Goal: Task Accomplishment & Management: Use online tool/utility

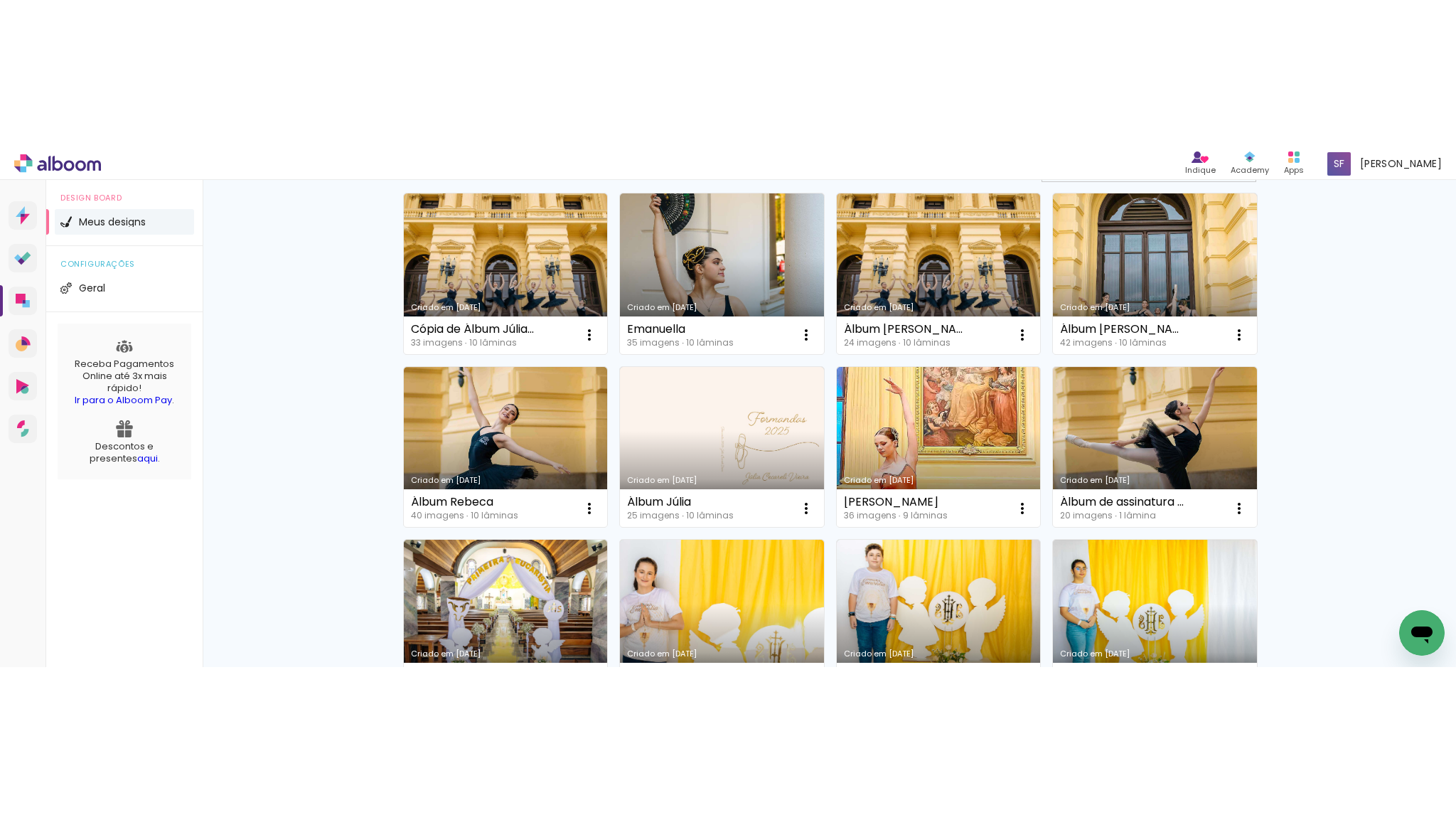
scroll to position [139, 0]
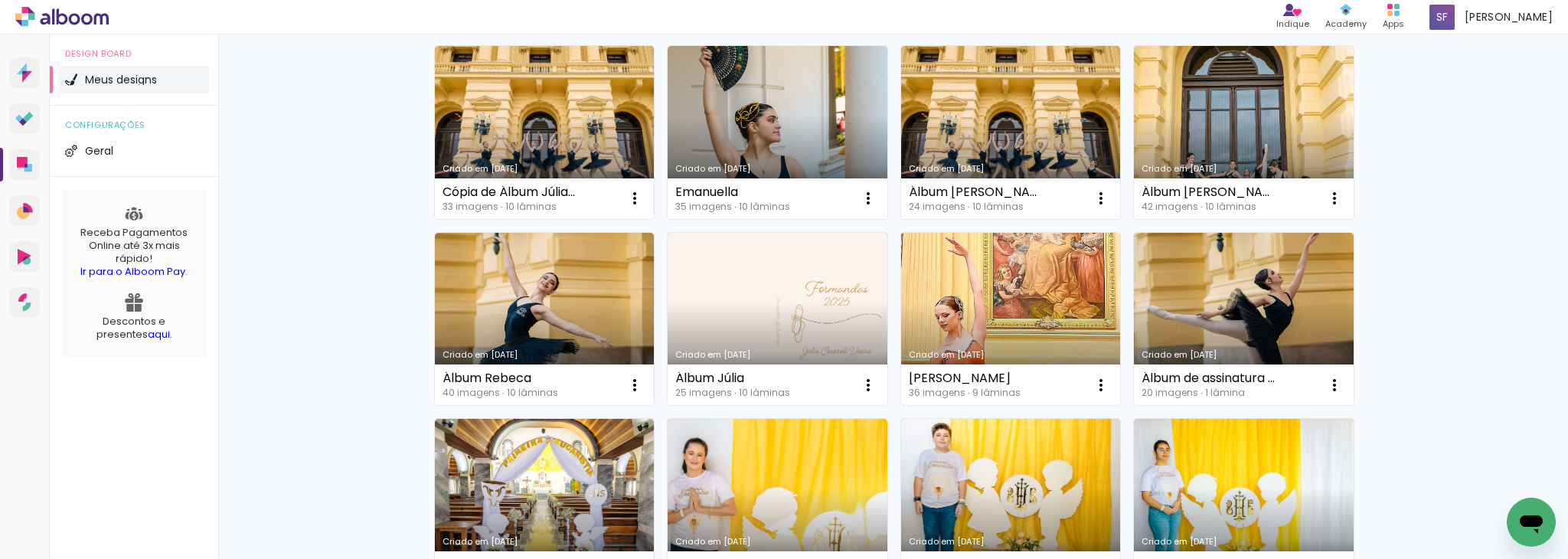
click at [997, 320] on link "Criado em [DATE]" at bounding box center [1011, 319] width 220 height 173
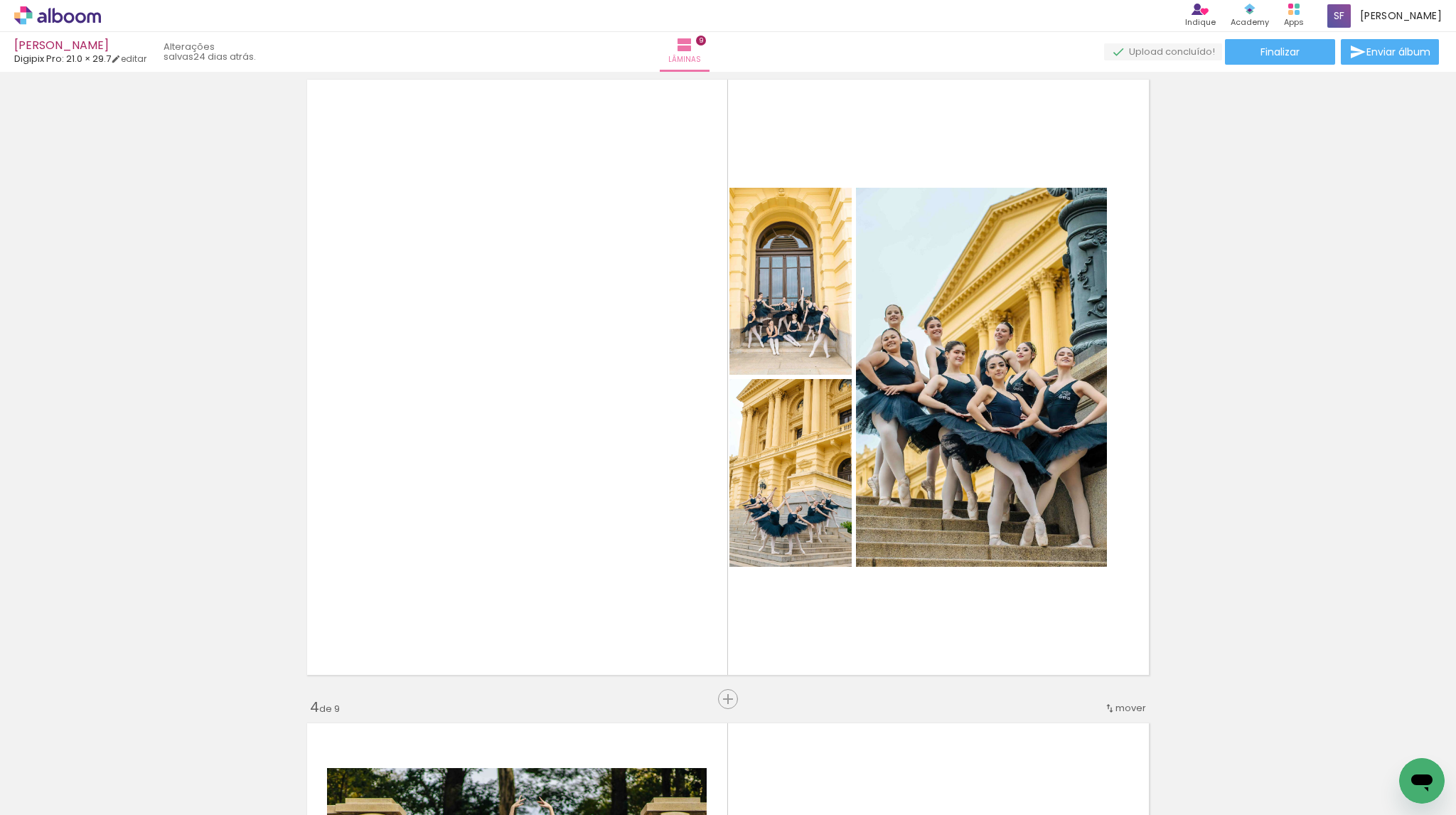
scroll to position [1337, 0]
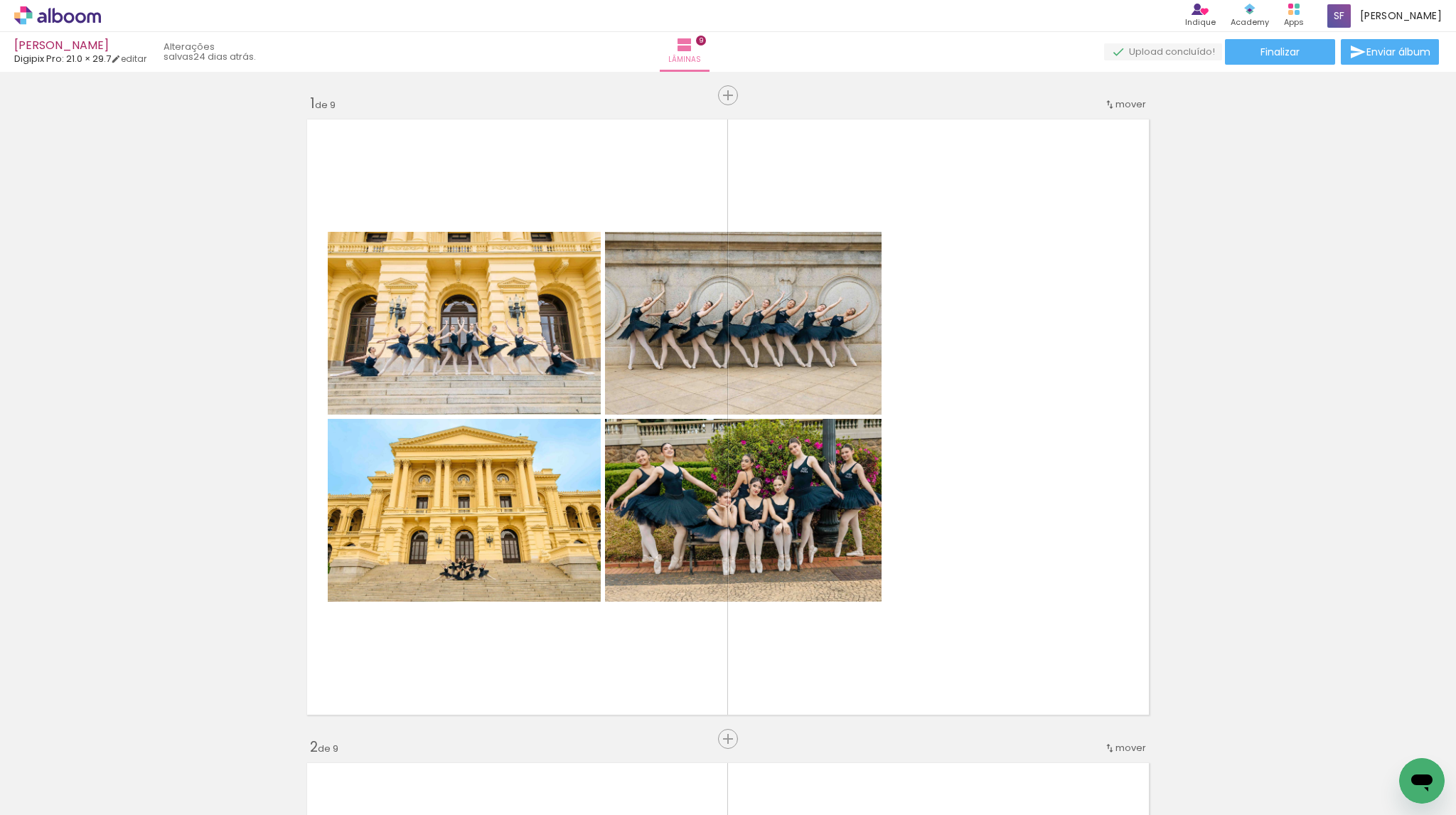
scroll to position [1337, 0]
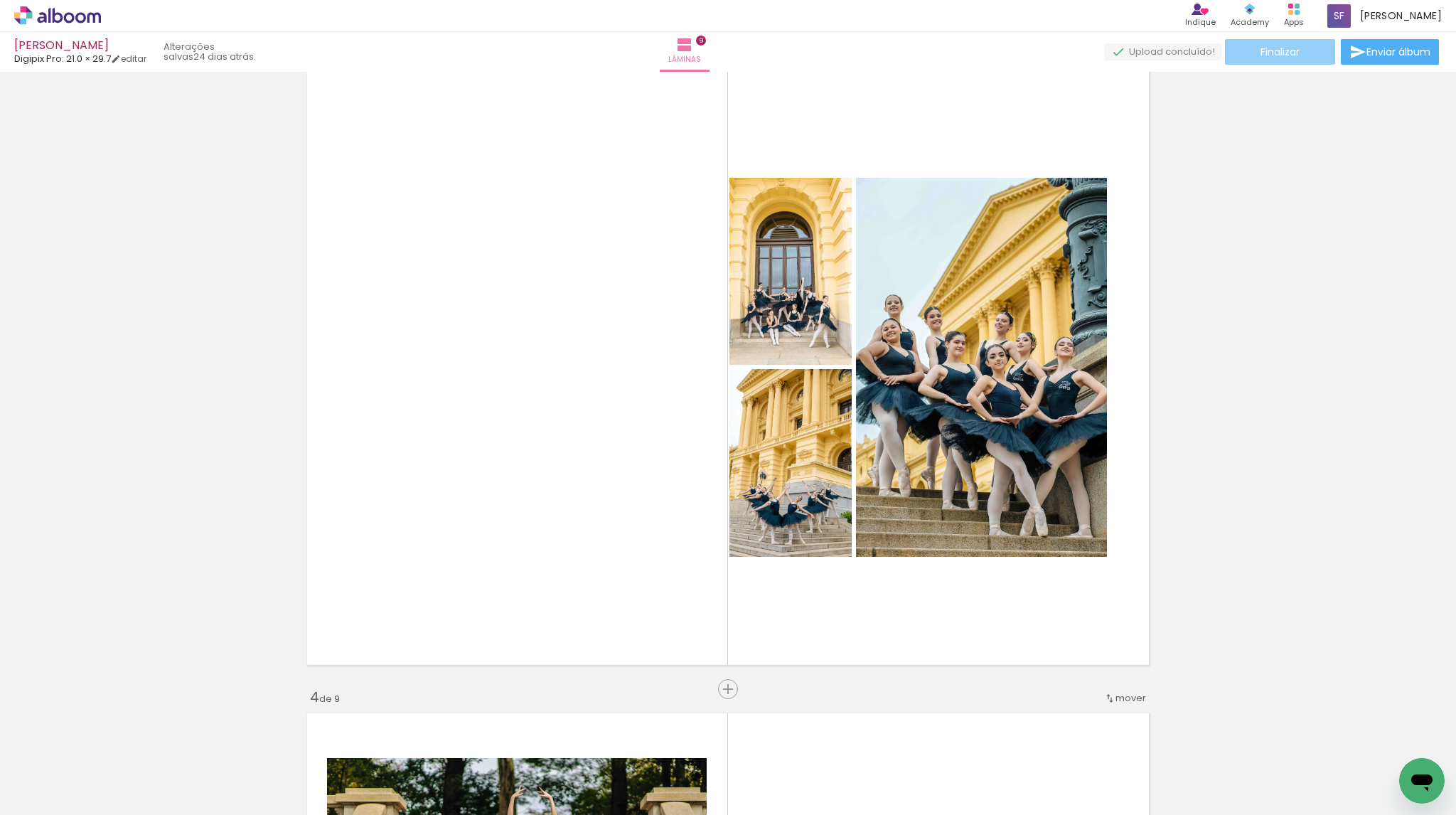
click at [1283, 53] on span "Finalizar" at bounding box center [1280, 51] width 39 height 10
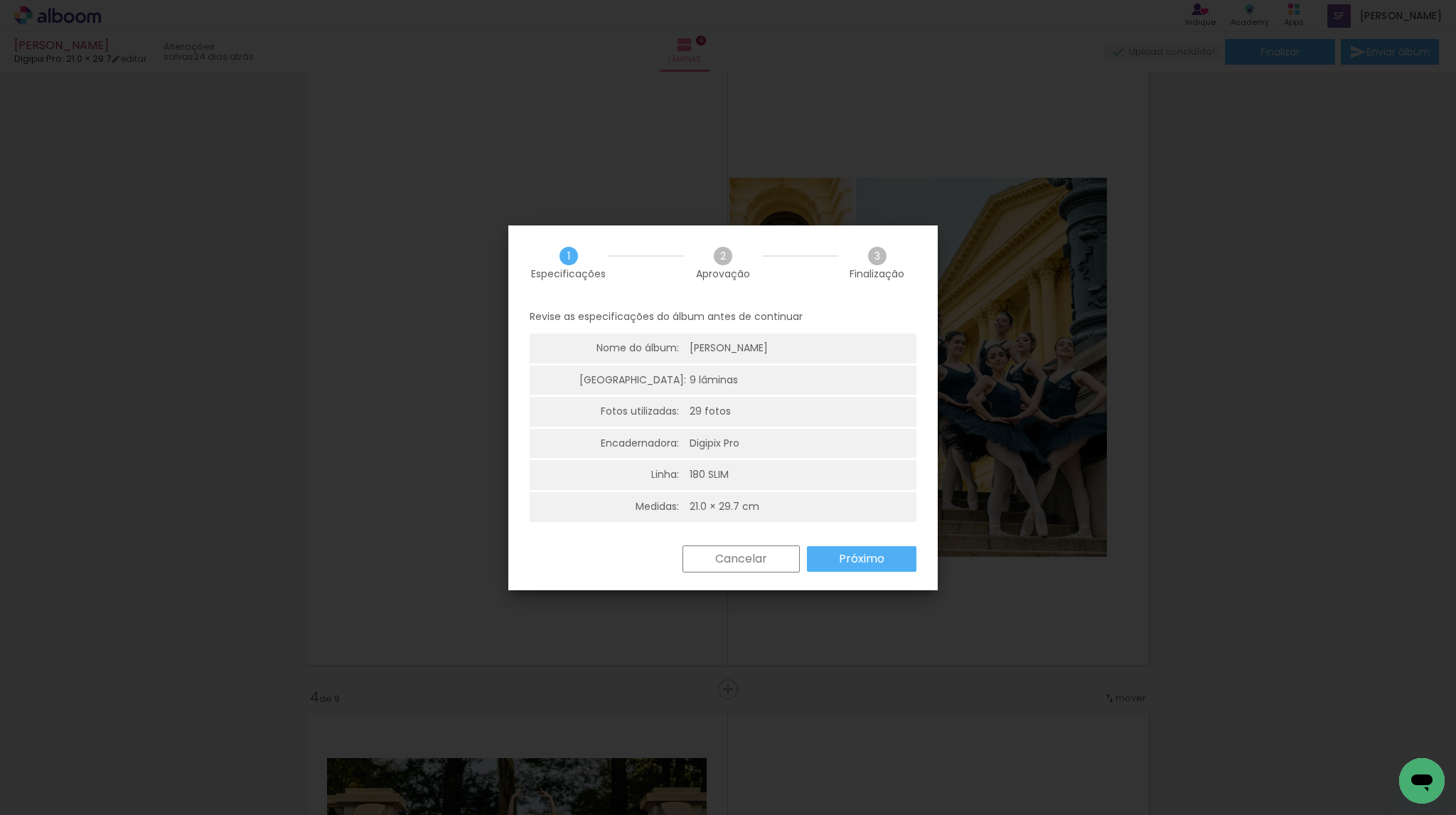
click at [0, 0] on slot "Próximo" at bounding box center [0, 0] width 0 height 0
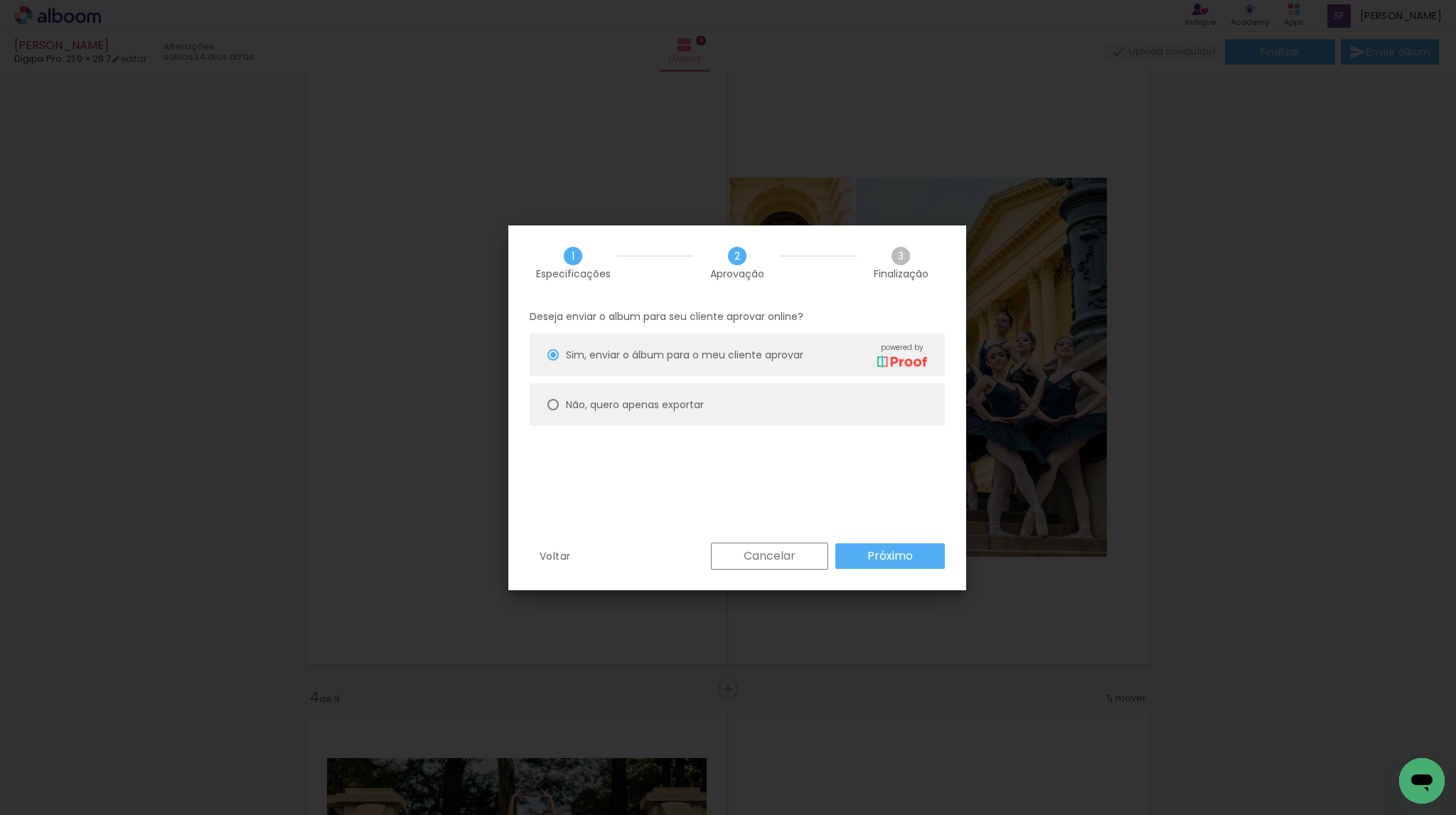
click at [0, 0] on slot "Não, quero apenas exportar" at bounding box center [0, 0] width 0 height 0
type paper-radio-button "on"
click at [907, 564] on paper-button "Próximo" at bounding box center [890, 556] width 109 height 26
type input "Alta, 300 DPI"
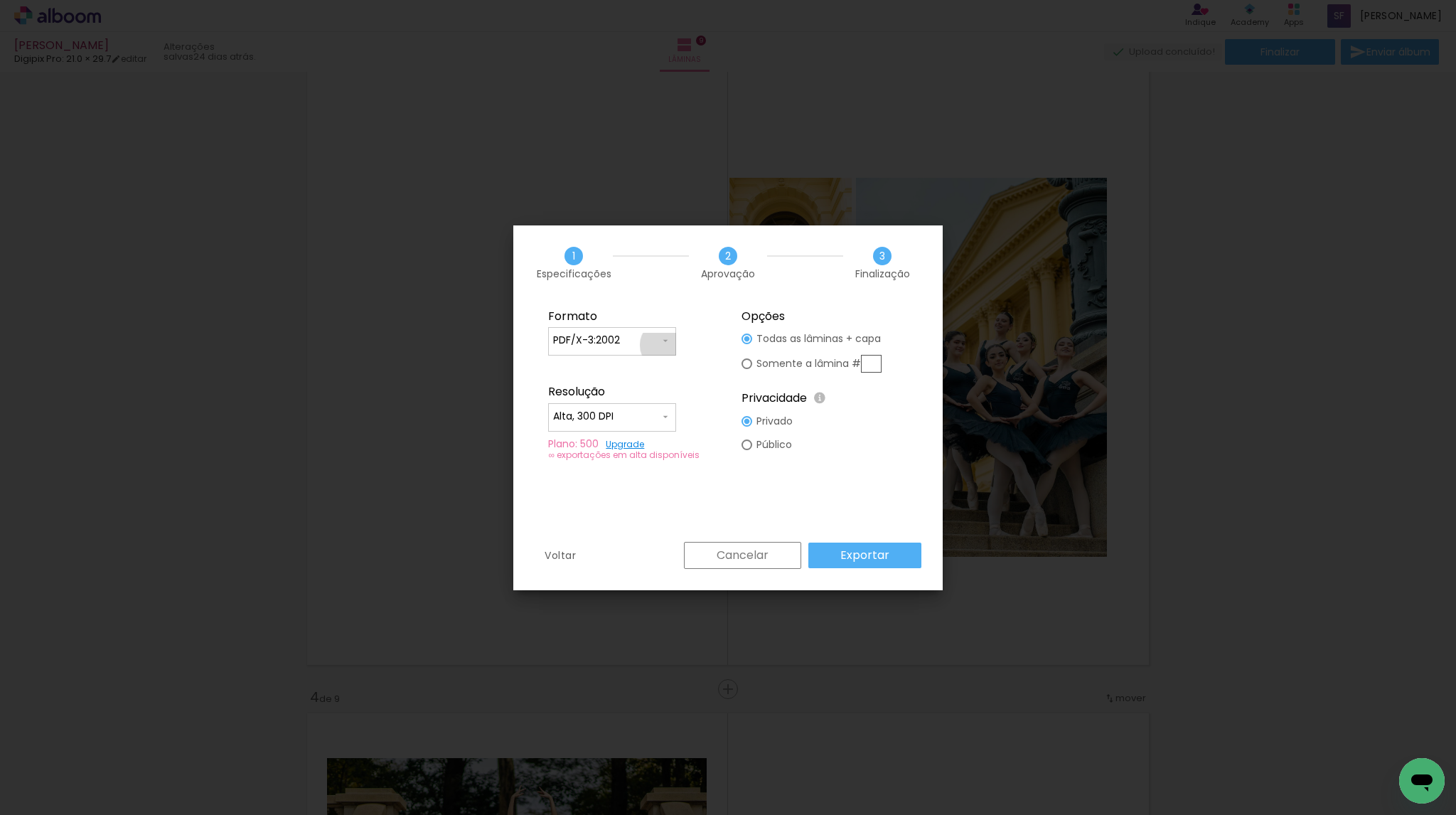
click at [664, 345] on iron-icon at bounding box center [665, 341] width 12 height 12
click at [614, 342] on paper-item "JPG" at bounding box center [611, 339] width 128 height 29
type input "JPG"
click at [0, 0] on slot "Exportar" at bounding box center [0, 0] width 0 height 0
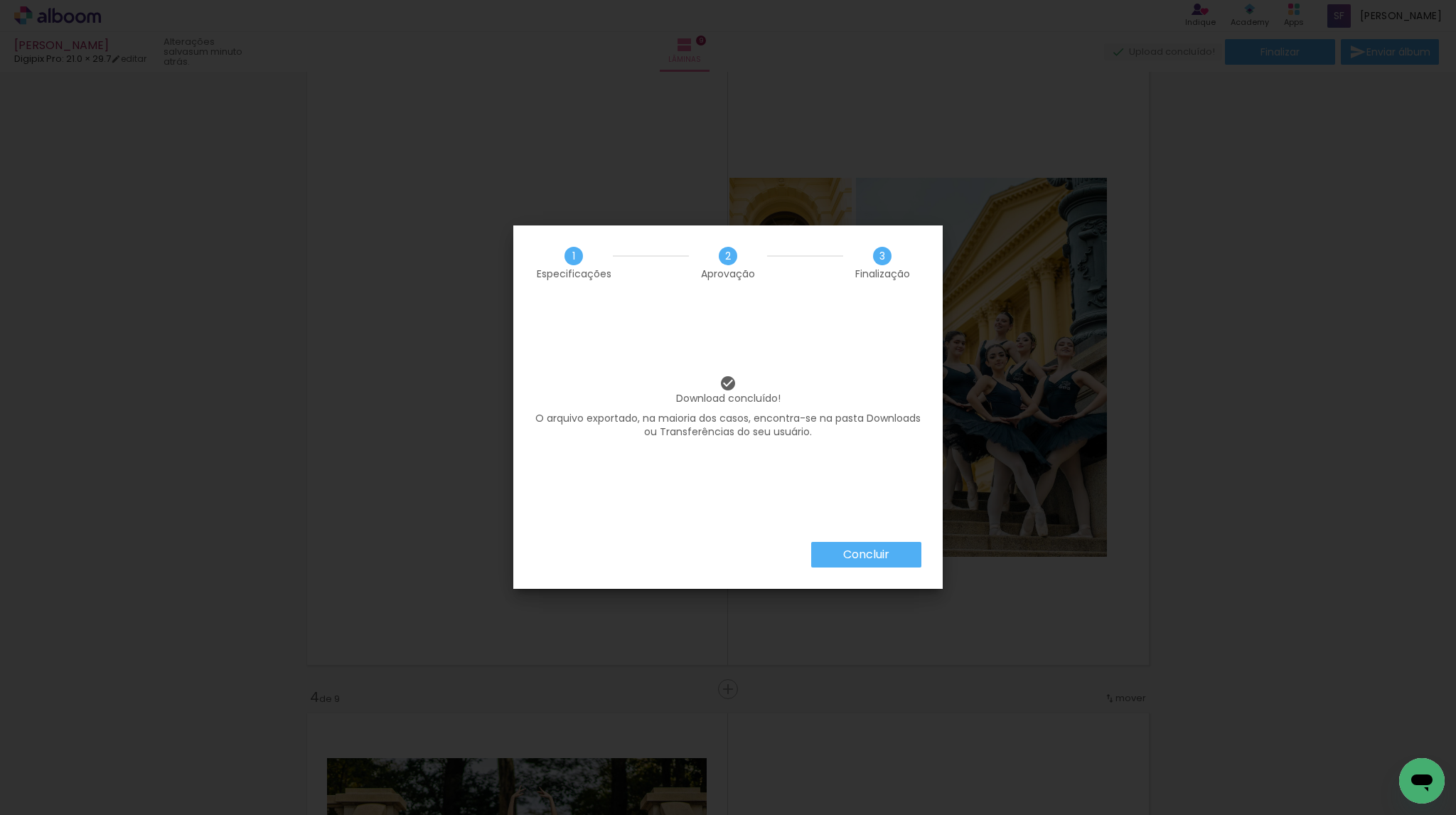
click at [0, 0] on slot "Concluir" at bounding box center [0, 0] width 0 height 0
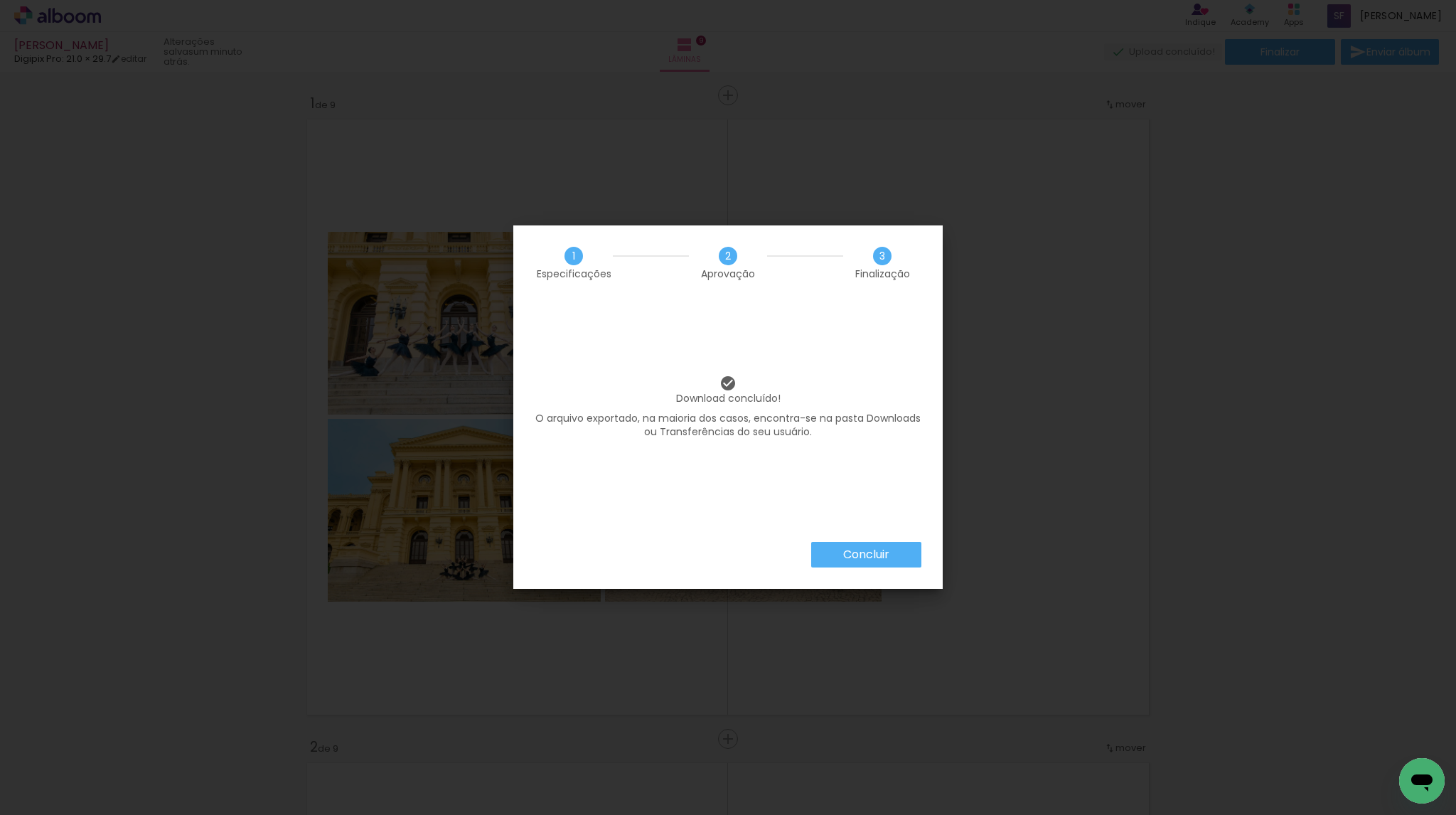
scroll to position [583, 0]
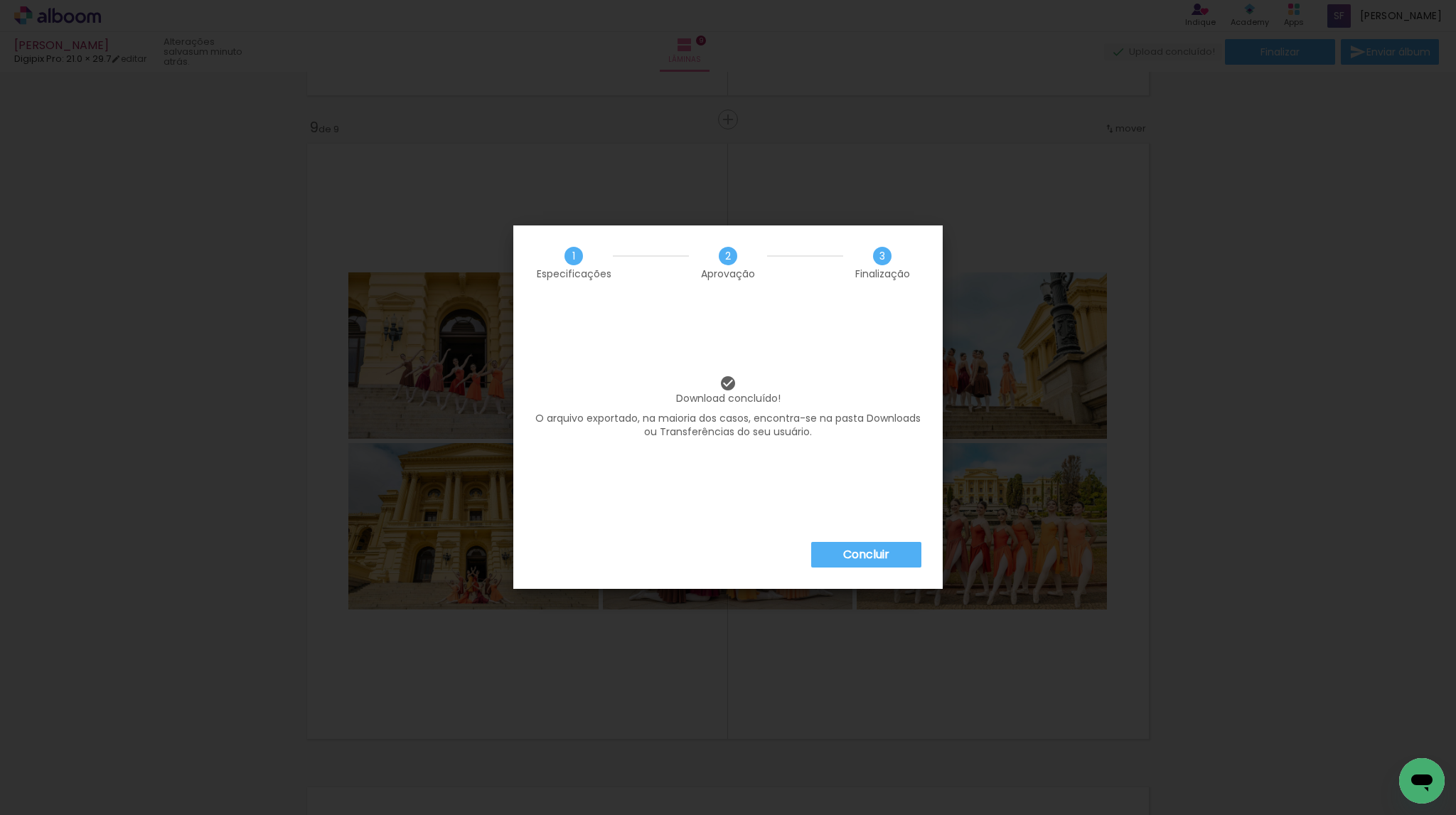
drag, startPoint x: 854, startPoint y: 547, endPoint x: 846, endPoint y: 559, distance: 14.4
click at [0, 0] on slot "Concluir" at bounding box center [0, 0] width 0 height 0
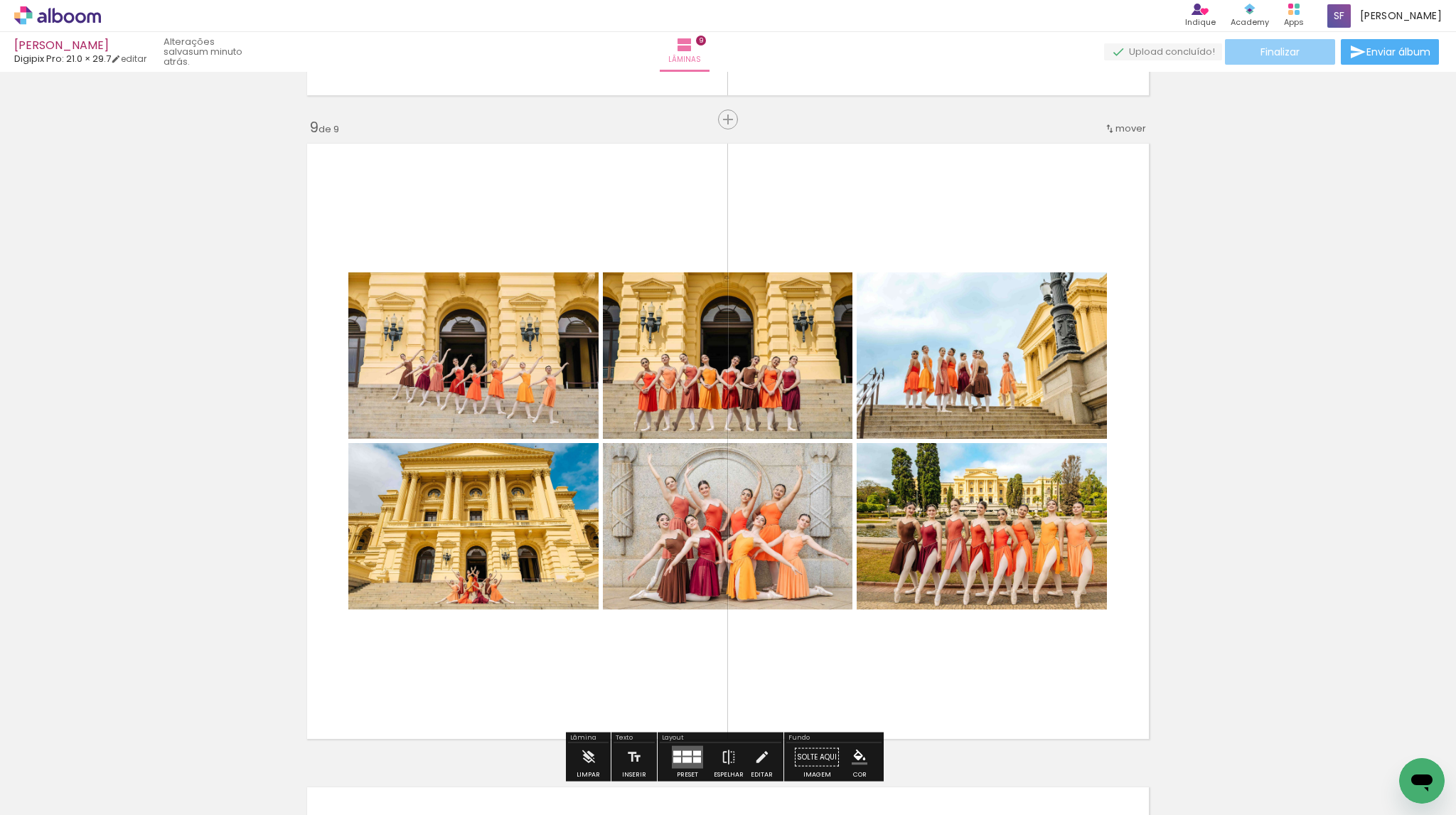
click at [1301, 48] on paper-button "Finalizar" at bounding box center [1279, 52] width 110 height 26
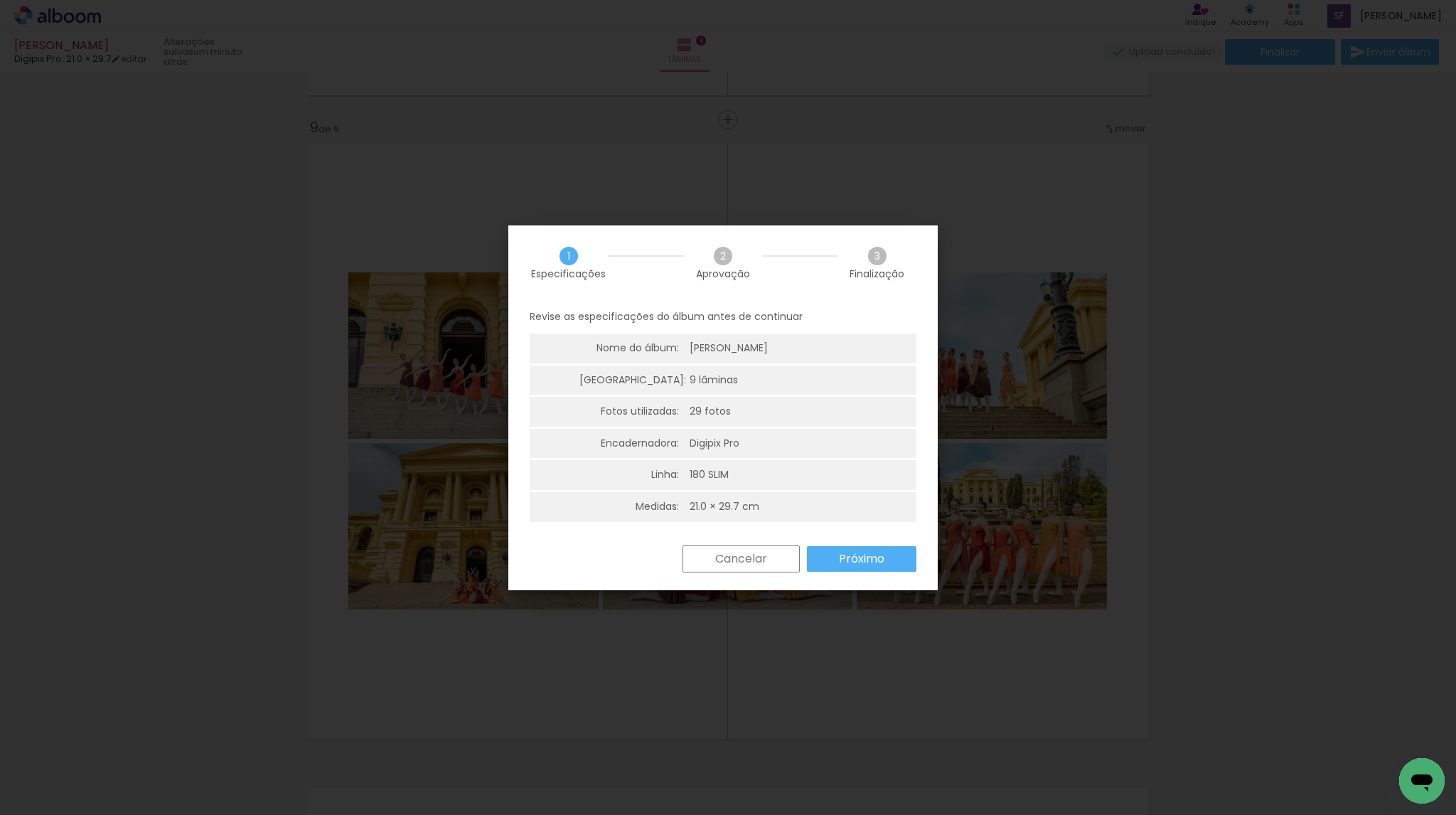
click at [0, 0] on slot "Próximo" at bounding box center [0, 0] width 0 height 0
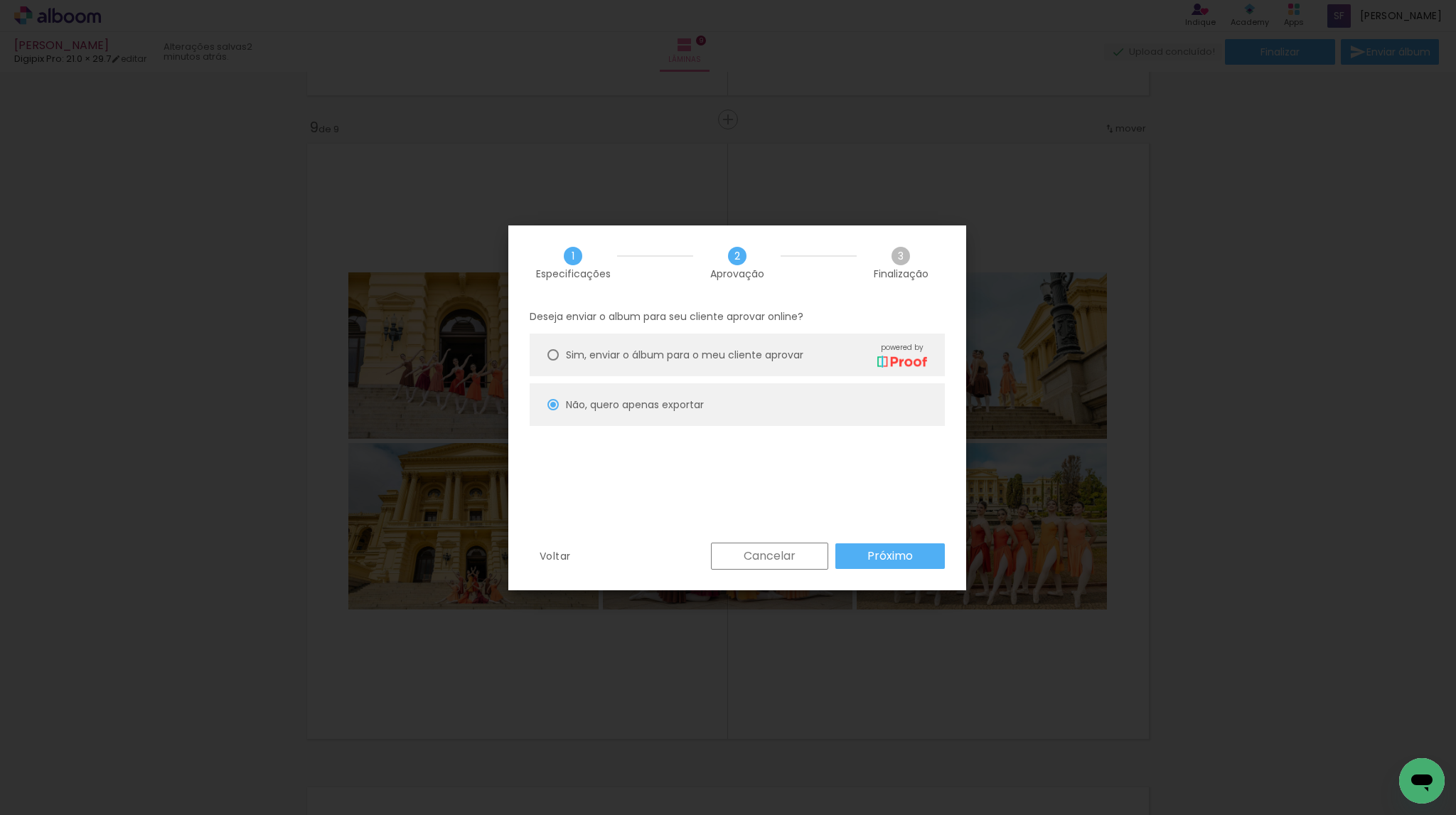
click at [0, 0] on slot "Próximo" at bounding box center [0, 0] width 0 height 0
type input "Alta, 300 DPI"
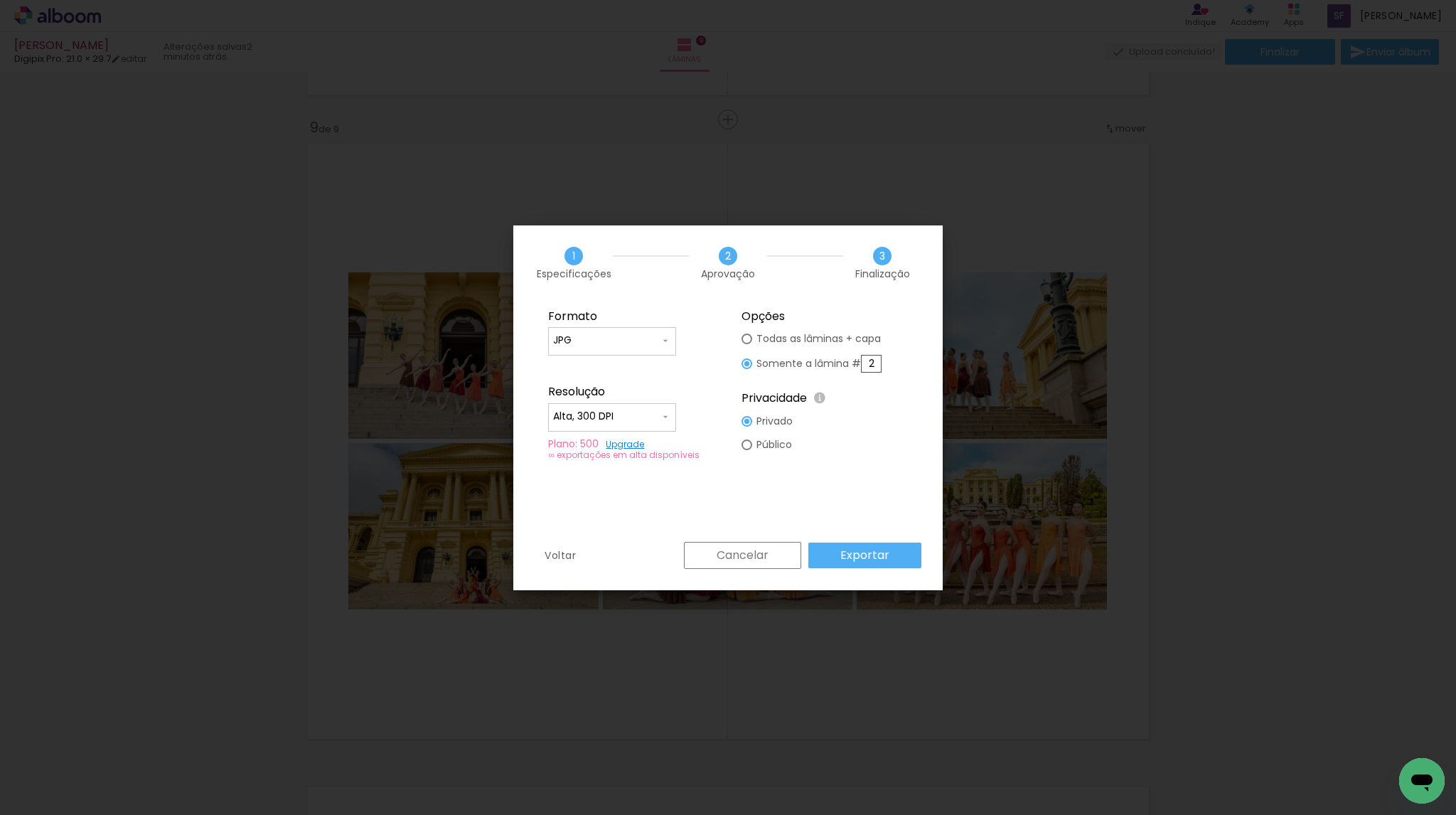
click at [875, 360] on input "2" at bounding box center [871, 364] width 21 height 18
type paper-radio-button "on"
type input "9"
click at [0, 0] on slot "Exportar" at bounding box center [0, 0] width 0 height 0
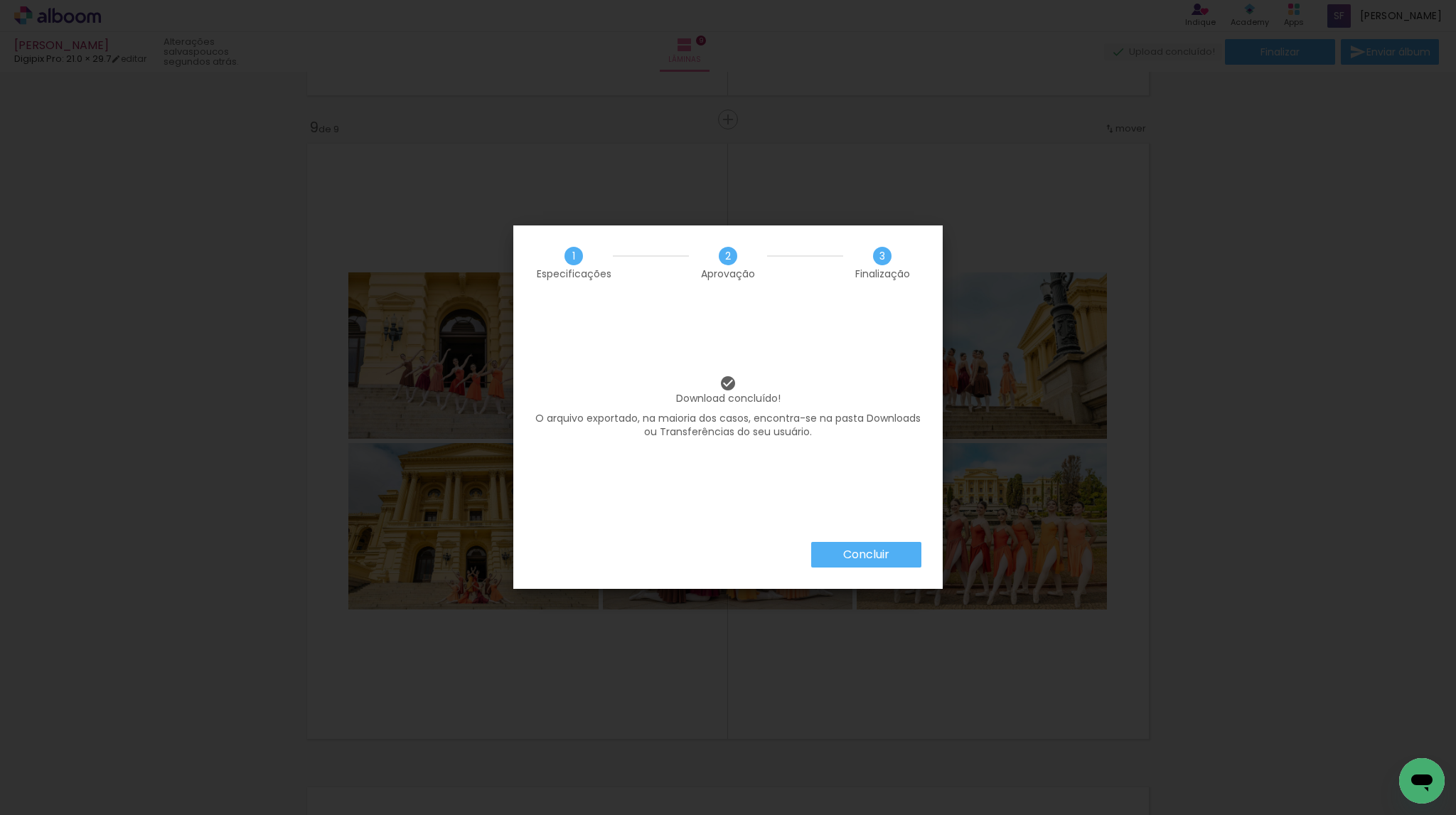
click at [0, 0] on slot "Concluir" at bounding box center [0, 0] width 0 height 0
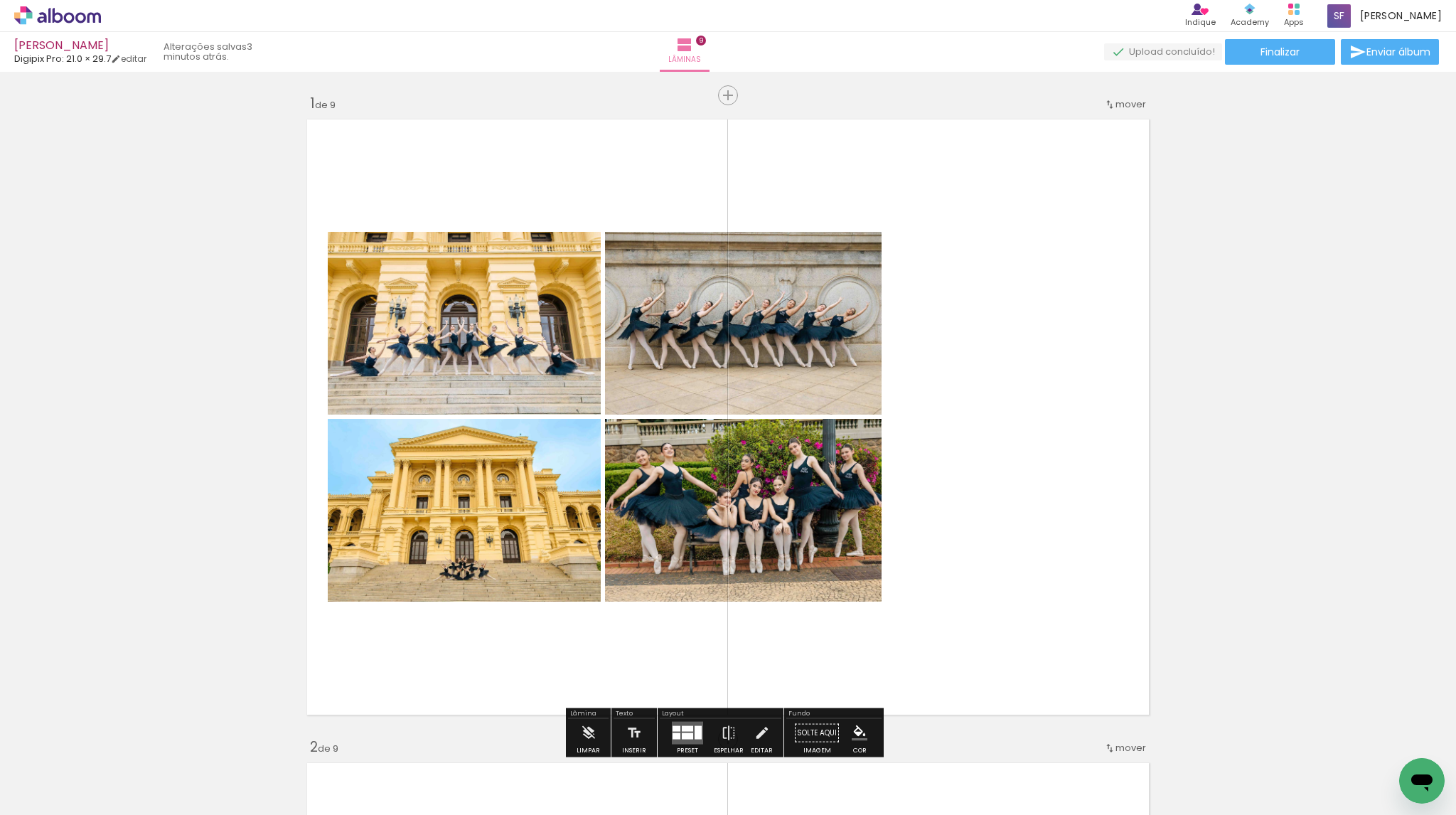
click at [1046, 463] on quentale-photo at bounding box center [1007, 417] width 242 height 369
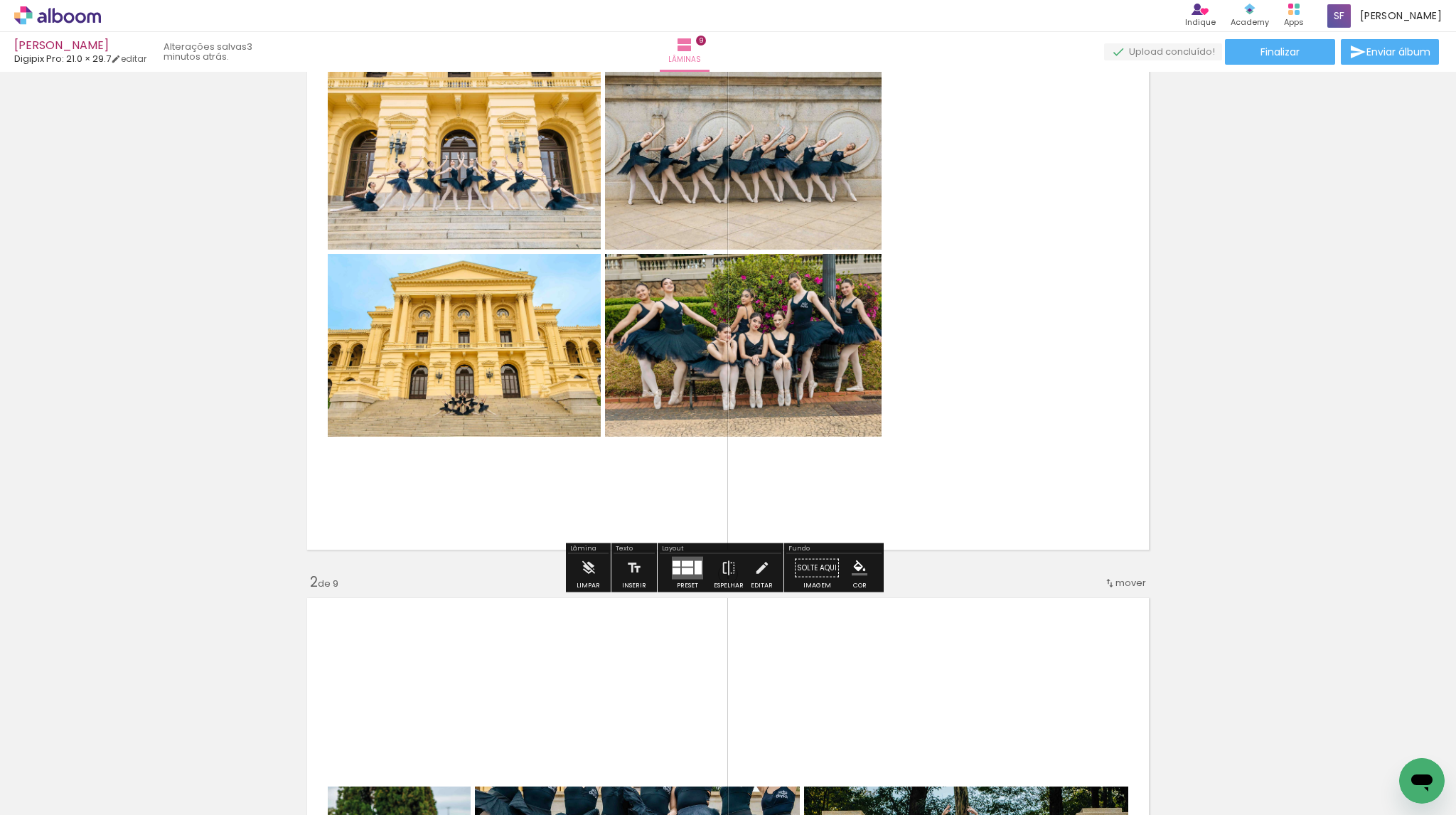
scroll to position [202, 0]
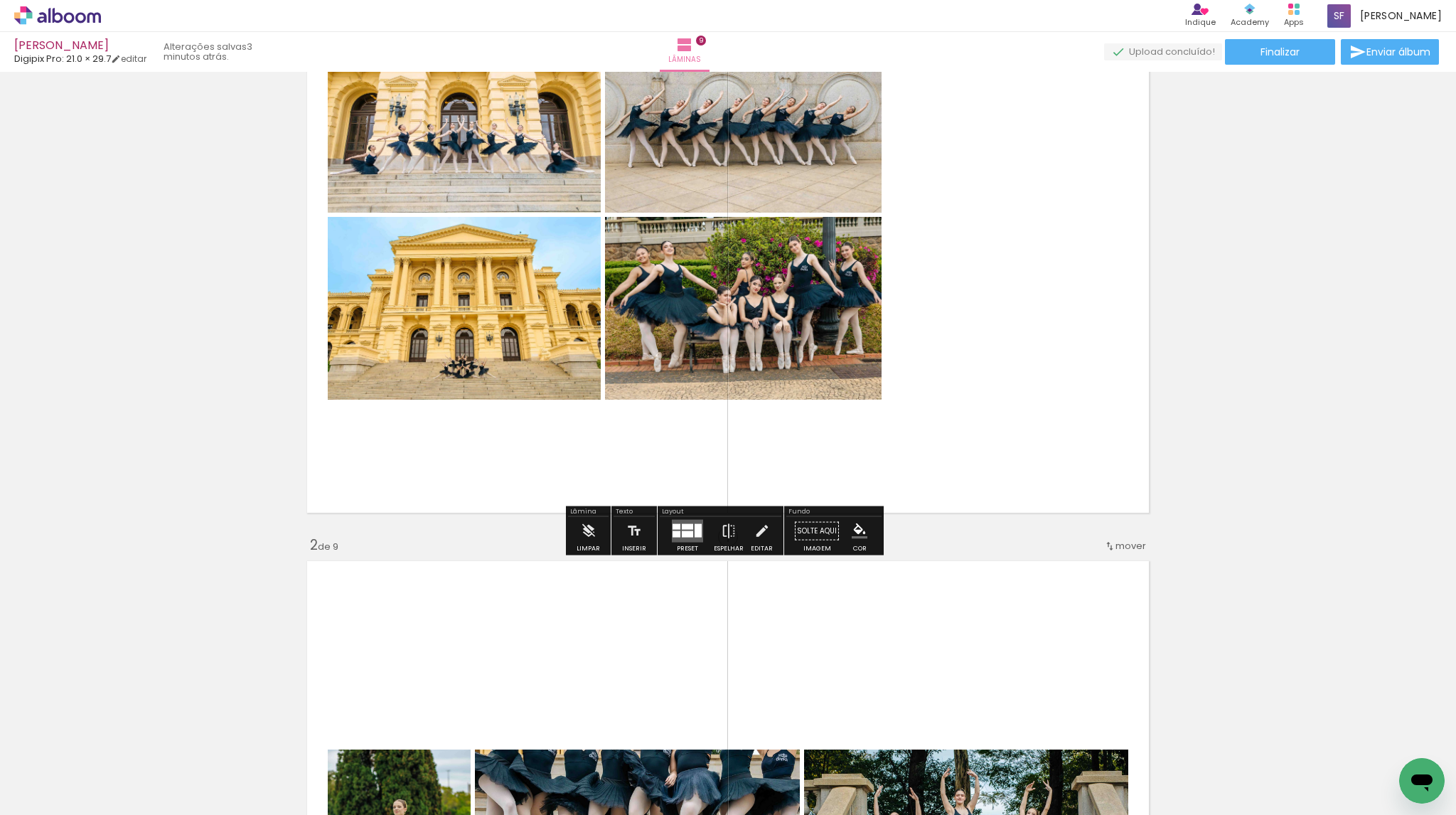
click at [685, 532] on div at bounding box center [688, 533] width 12 height 6
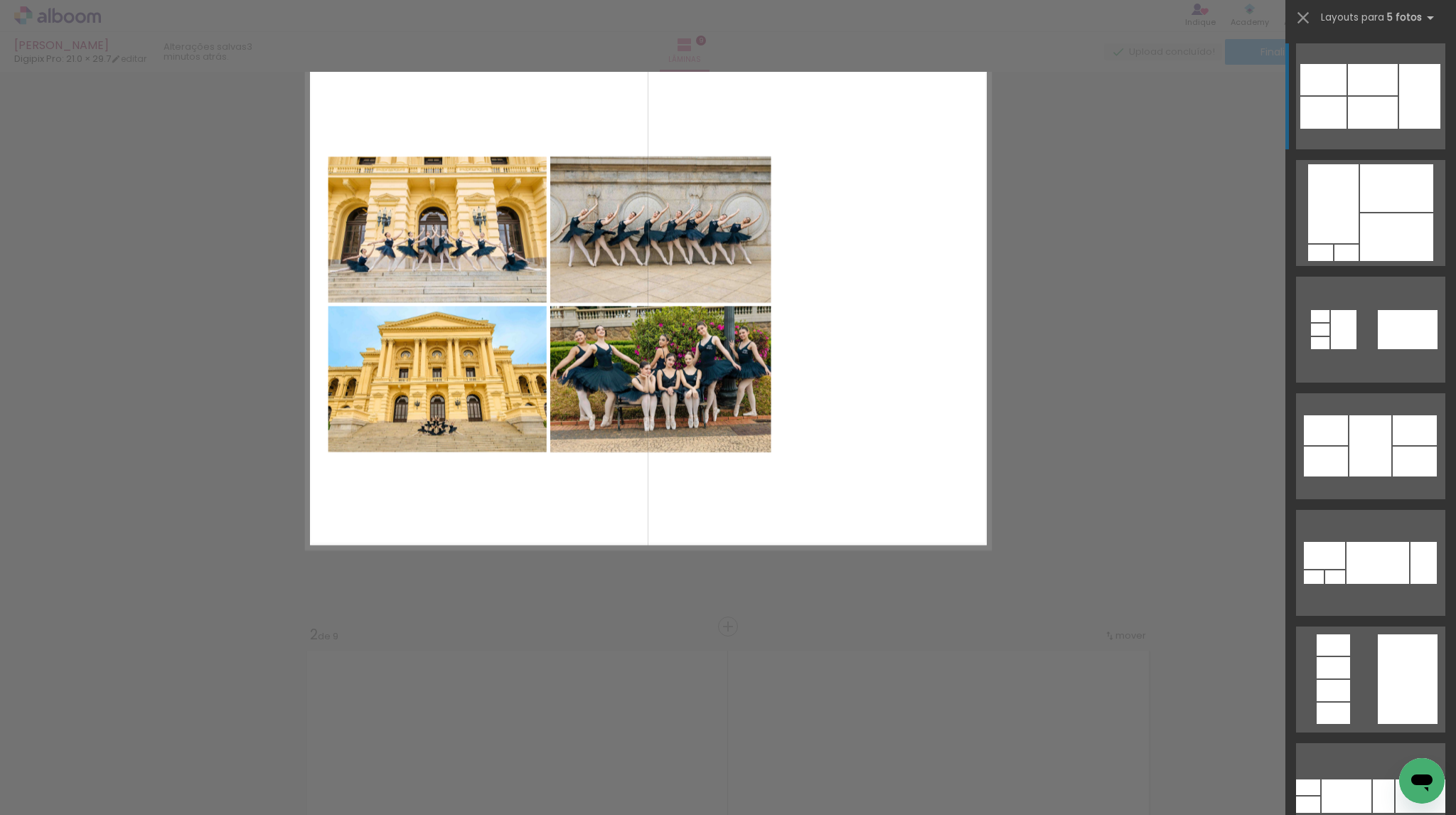
scroll to position [18, 0]
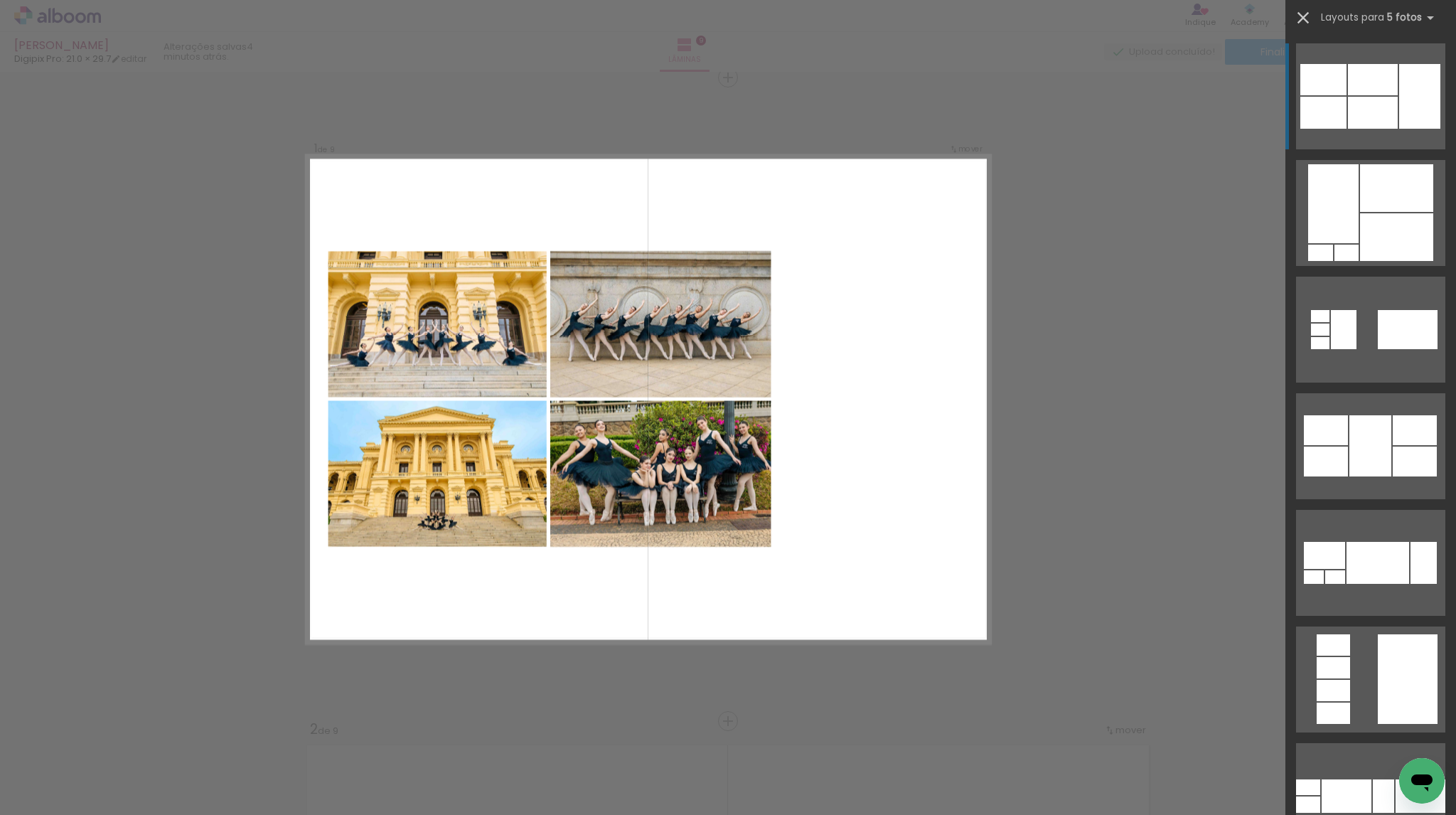
click at [1304, 19] on iron-icon at bounding box center [1303, 18] width 20 height 20
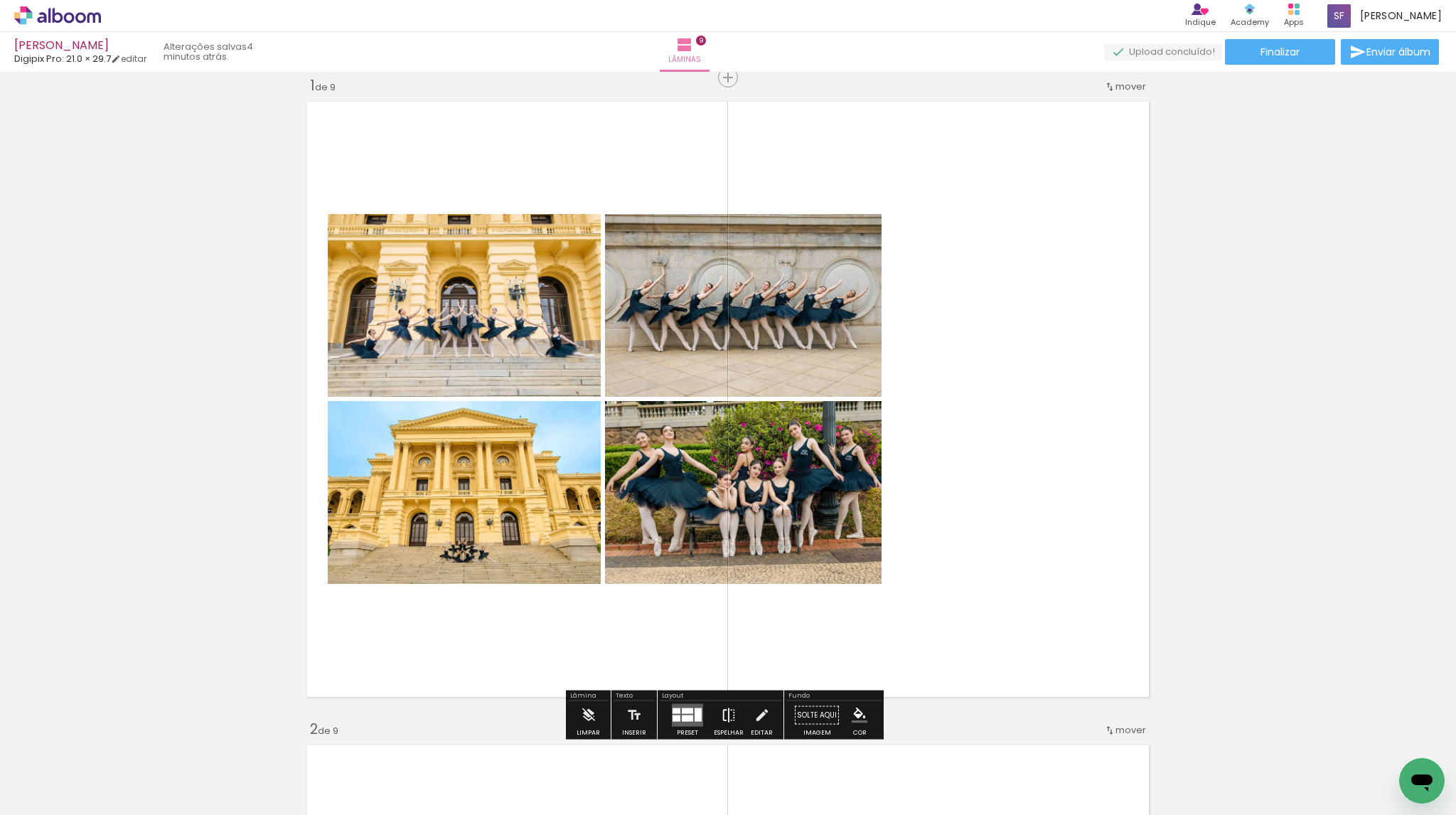
click at [724, 714] on iron-icon at bounding box center [728, 715] width 15 height 29
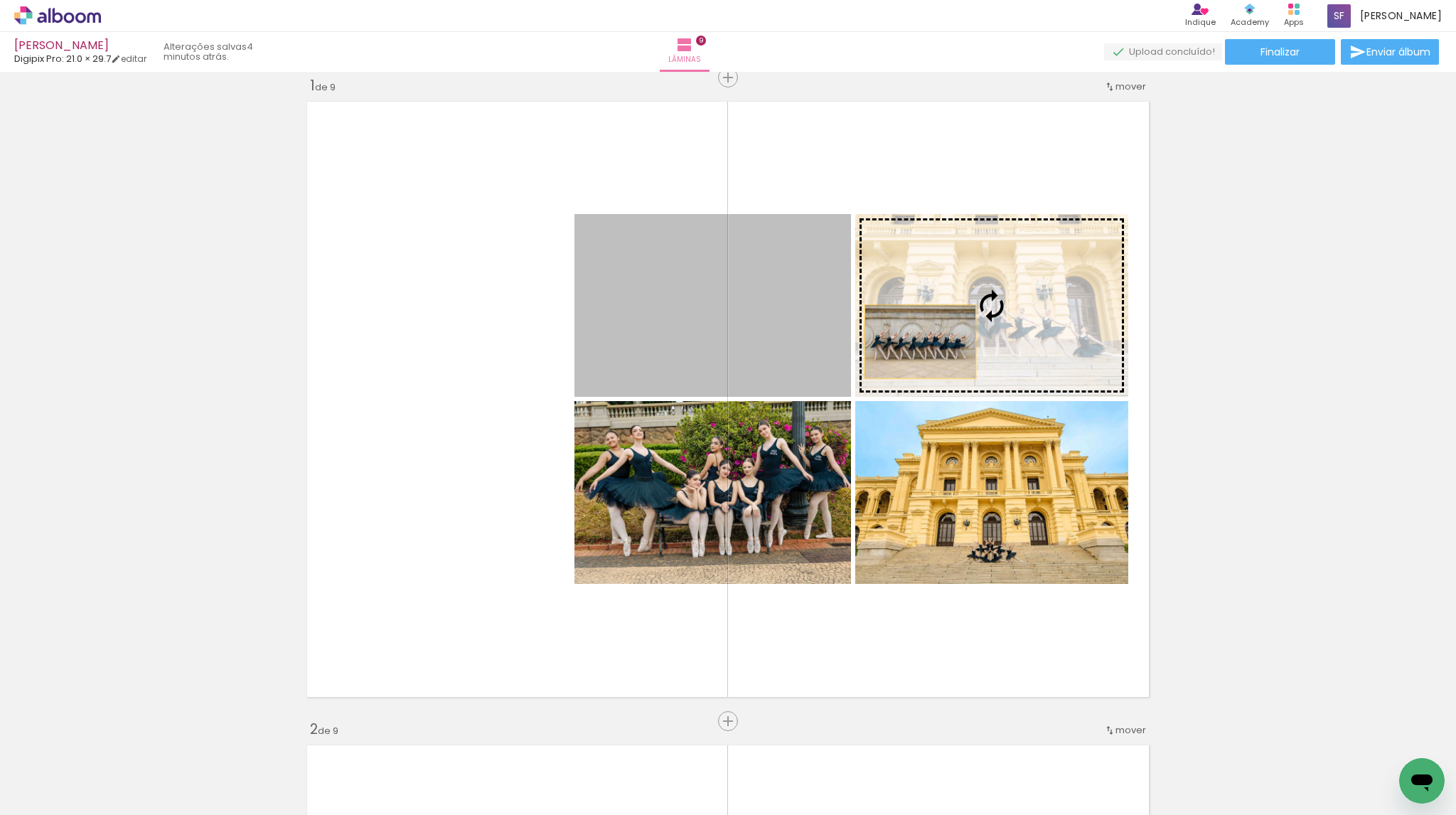
drag, startPoint x: 756, startPoint y: 350, endPoint x: 915, endPoint y: 342, distance: 159.2
click at [0, 0] on slot at bounding box center [0, 0] width 0 height 0
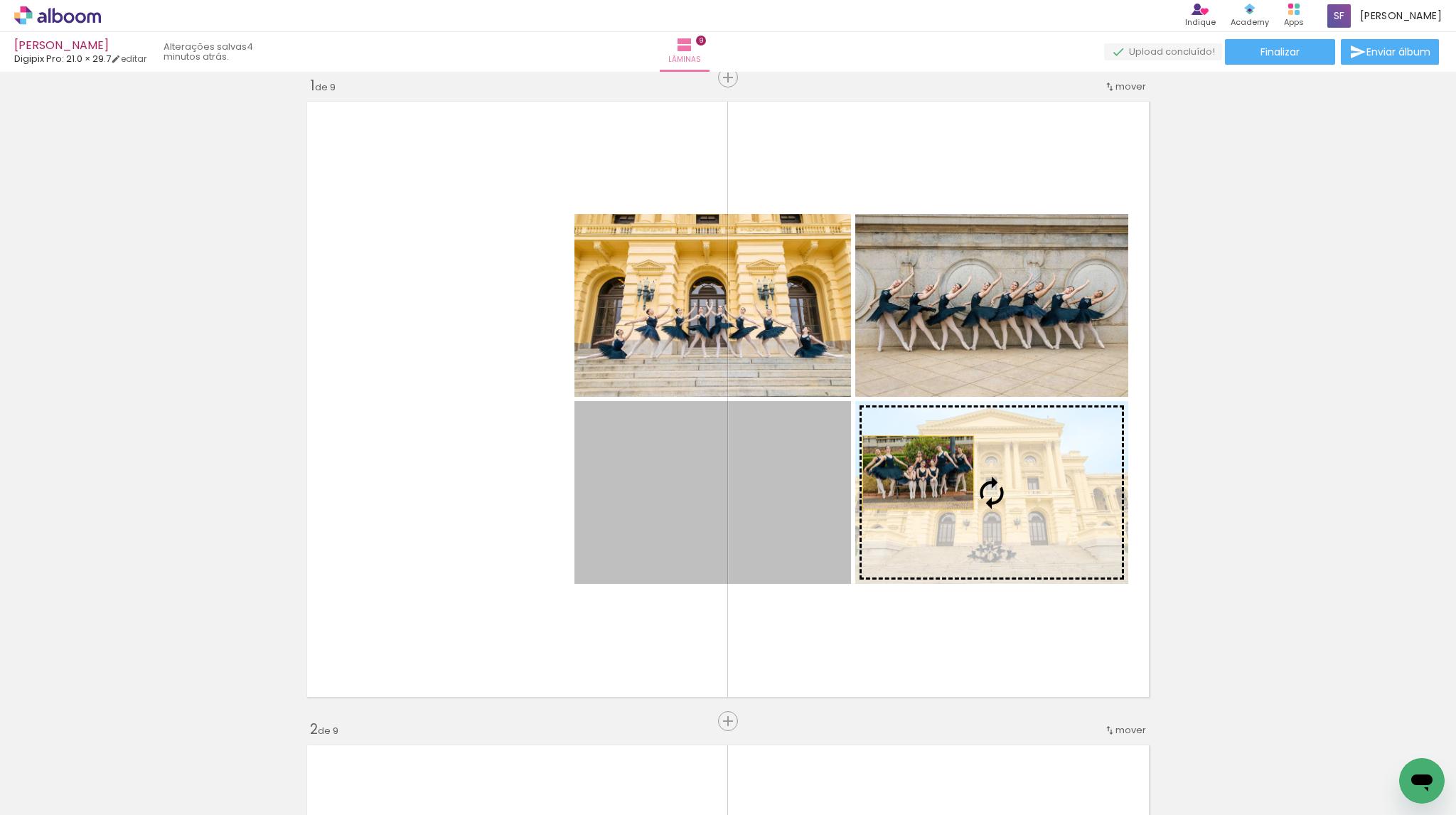
drag, startPoint x: 779, startPoint y: 473, endPoint x: 914, endPoint y: 473, distance: 135.0
click at [0, 0] on slot at bounding box center [0, 0] width 0 height 0
